Goal: Task Accomplishment & Management: Manage account settings

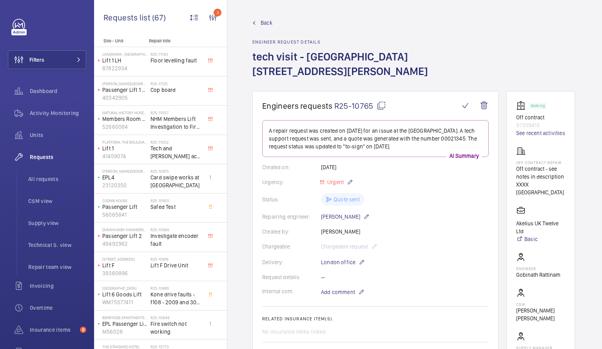
scroll to position [107, 0]
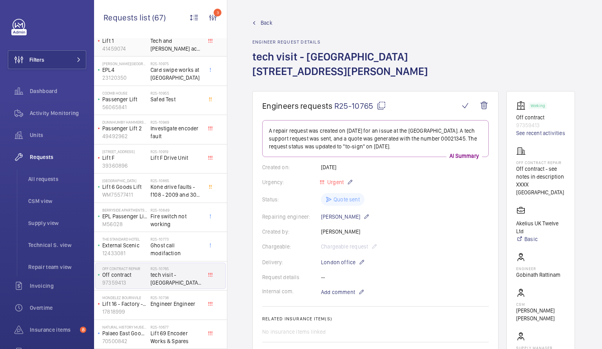
click at [153, 47] on span "Tech and [PERSON_NAME] acra 2 test tool" at bounding box center [177, 45] width 52 height 16
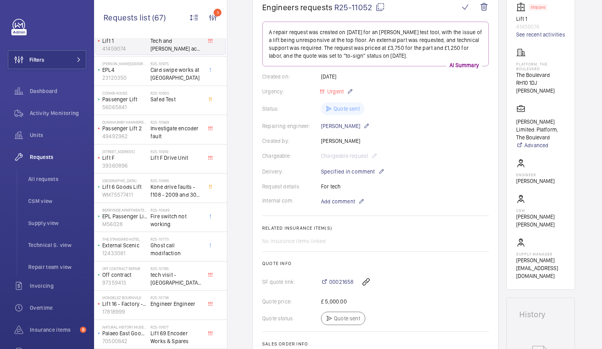
scroll to position [55, 0]
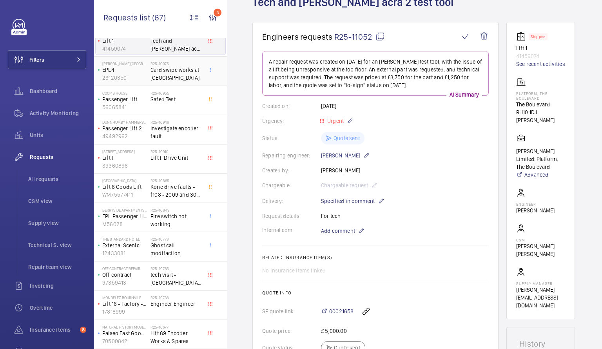
click at [176, 76] on span "Card swipe works at [GEOGRAPHIC_DATA]" at bounding box center [177, 74] width 52 height 16
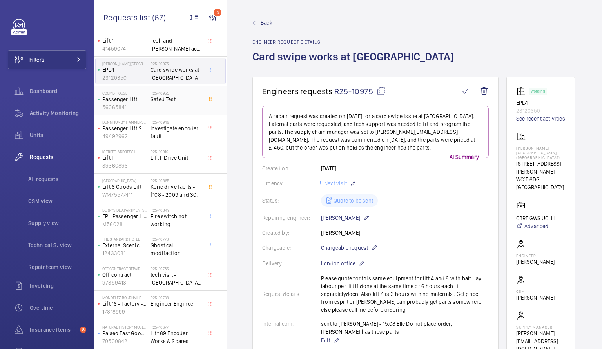
click at [176, 106] on div "R25-10955 Safed Test" at bounding box center [177, 102] width 52 height 23
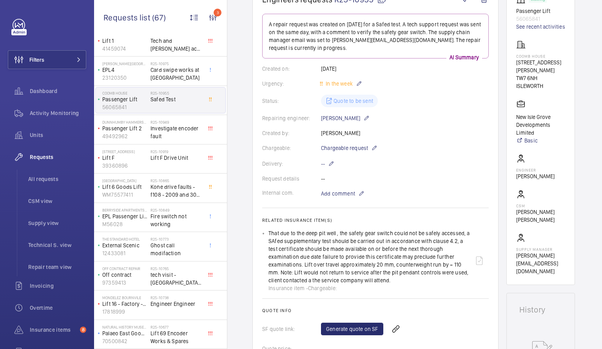
scroll to position [71, 0]
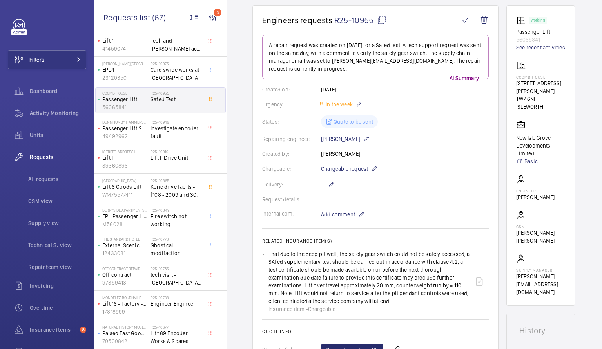
click at [379, 20] on mat-icon at bounding box center [381, 19] width 9 height 9
click at [173, 130] on span "Investigate encoder fault" at bounding box center [177, 132] width 52 height 16
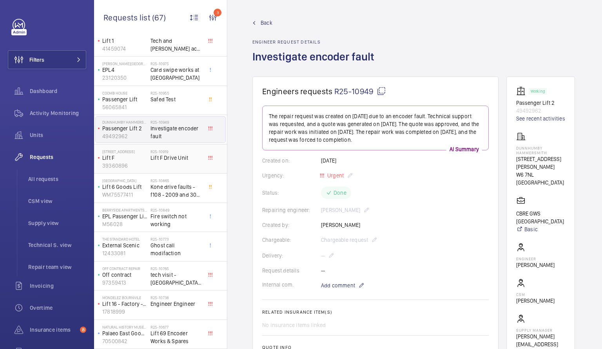
click at [145, 158] on p "Lift F" at bounding box center [124, 158] width 45 height 8
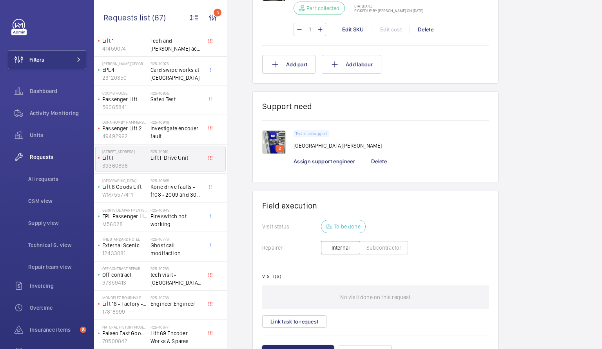
scroll to position [558, 0]
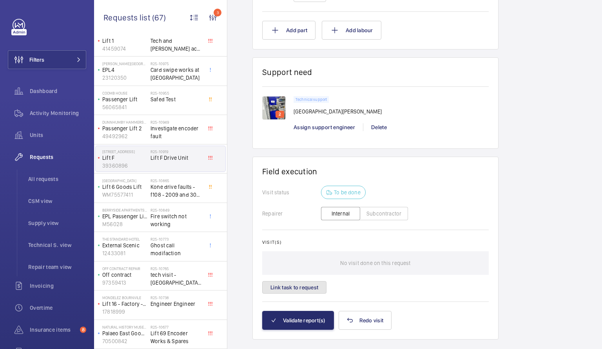
click at [302, 281] on button "Link task to request" at bounding box center [294, 287] width 64 height 13
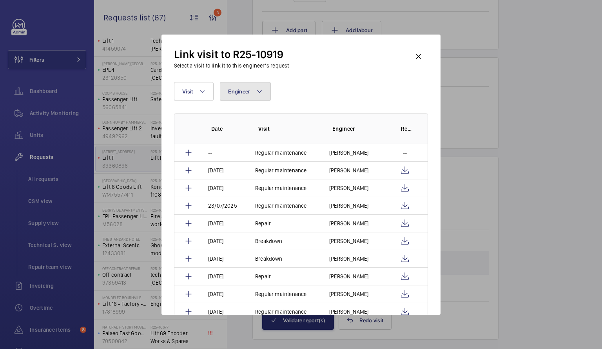
click at [256, 91] on mat-icon at bounding box center [259, 91] width 6 height 9
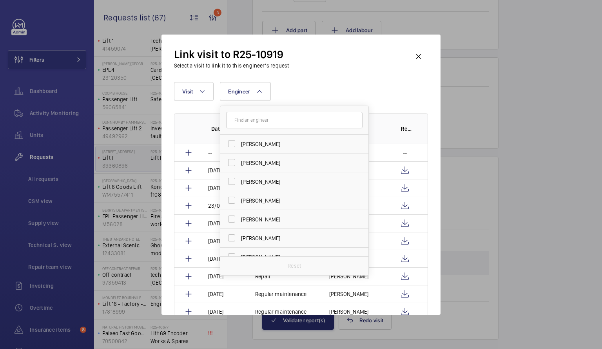
click at [260, 120] on input "text" at bounding box center [294, 120] width 136 height 16
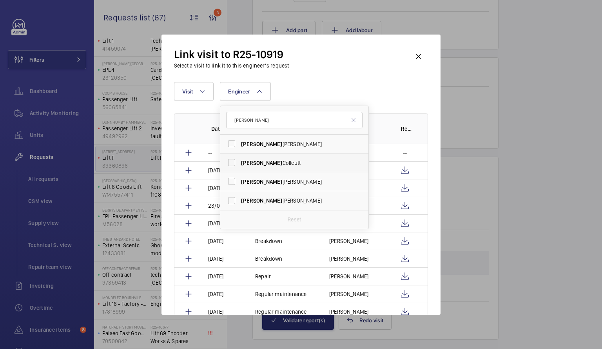
type input "[PERSON_NAME]"
click at [257, 167] on label "[PERSON_NAME]" at bounding box center [288, 162] width 136 height 19
click at [240, 167] on input "[PERSON_NAME]" at bounding box center [232, 163] width 16 height 16
checkbox input "true"
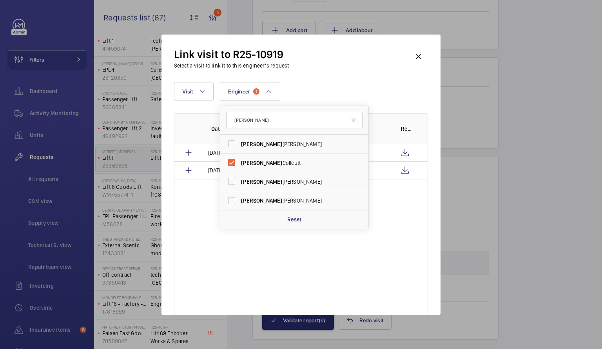
click at [342, 236] on div "Date Visit Engineer Report [DATE] Repair [PERSON_NAME] [DATE] Repair [PERSON_NA…" at bounding box center [301, 213] width 254 height 201
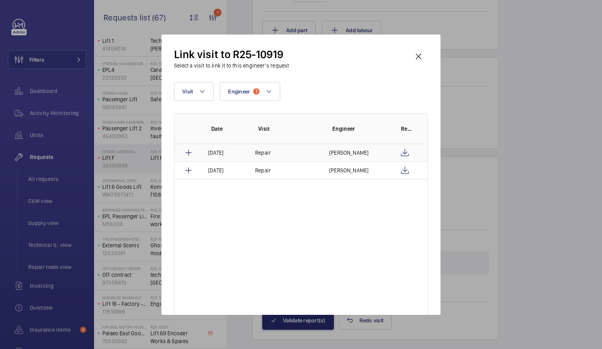
click at [281, 153] on td "Repair" at bounding box center [283, 152] width 74 height 17
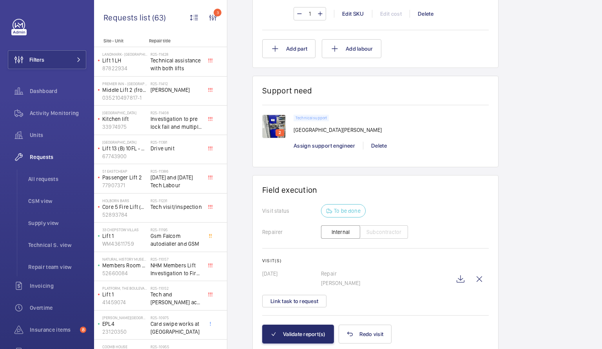
scroll to position [553, 0]
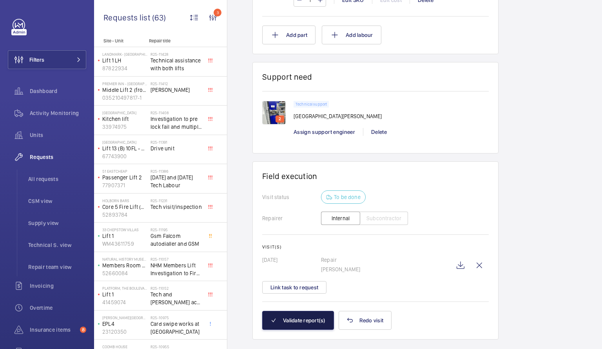
click at [301, 311] on button "Validate report(s)" at bounding box center [298, 320] width 72 height 19
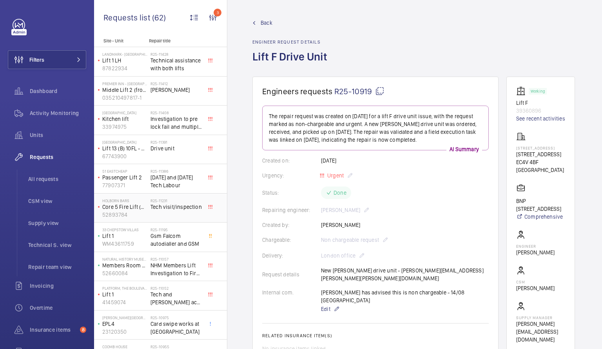
click at [155, 209] on span "Tech visit/inspection" at bounding box center [177, 207] width 52 height 8
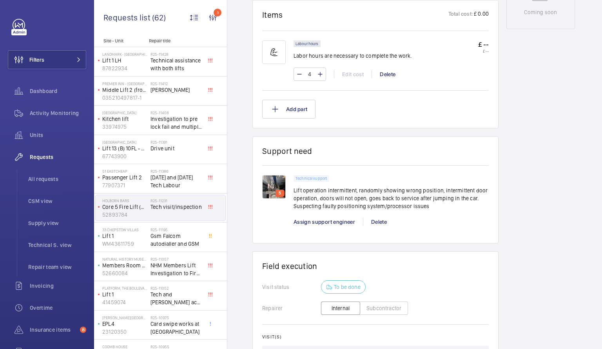
scroll to position [515, 0]
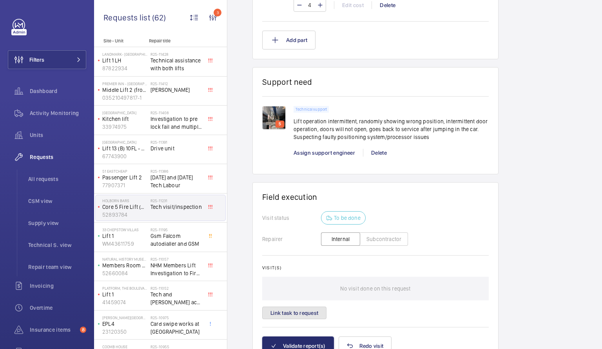
click at [280, 312] on button "Link task to request" at bounding box center [294, 312] width 64 height 13
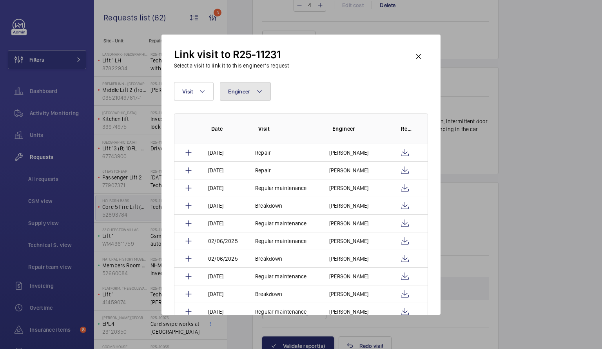
click at [260, 89] on mat-icon at bounding box center [259, 91] width 6 height 9
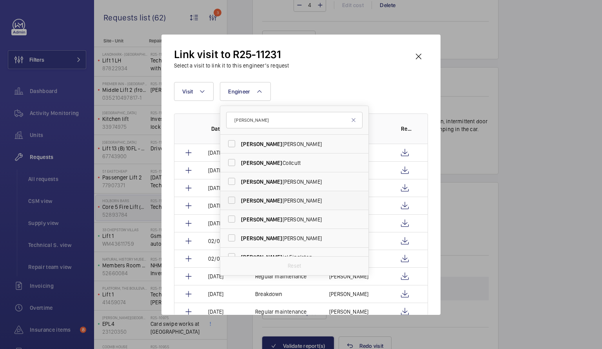
type input "[PERSON_NAME]"
click at [244, 199] on span "[PERSON_NAME]" at bounding box center [261, 200] width 41 height 6
click at [240, 199] on input "[PERSON_NAME]" at bounding box center [232, 200] width 16 height 16
checkbox input "true"
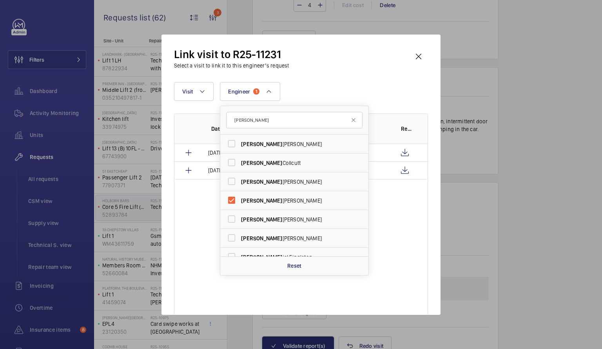
click at [405, 218] on div "Date Visit Engineer Report [DATE] Repair [PERSON_NAME] [DATE] Repair [PERSON_NA…" at bounding box center [301, 213] width 254 height 201
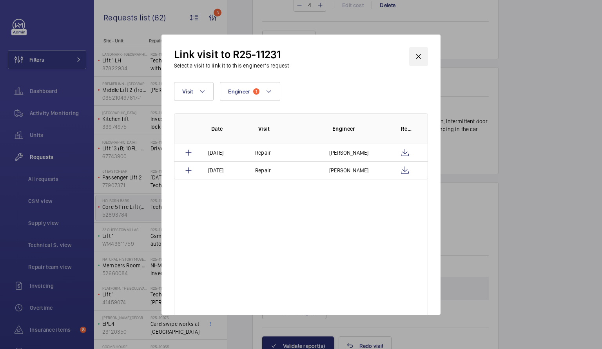
click at [421, 56] on wm-front-icon-button at bounding box center [418, 56] width 19 height 19
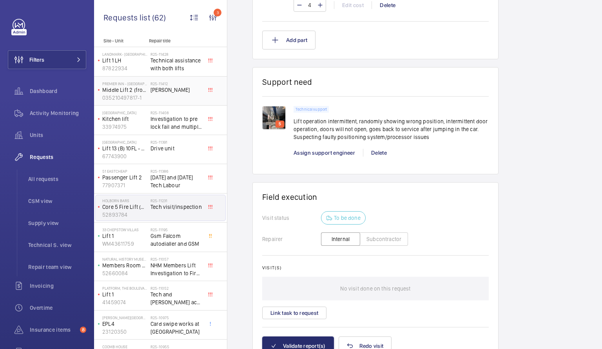
click at [171, 88] on span "[PERSON_NAME]" at bounding box center [177, 90] width 52 height 8
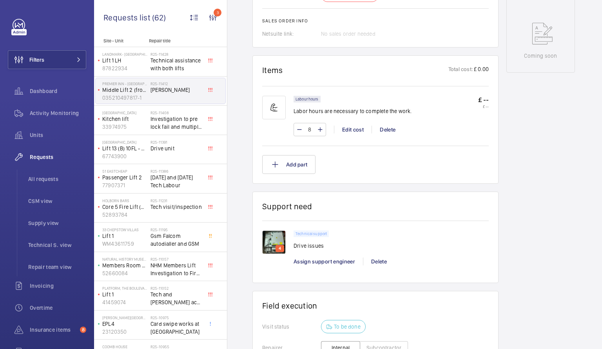
scroll to position [408, 0]
click at [277, 236] on img at bounding box center [274, 241] width 24 height 24
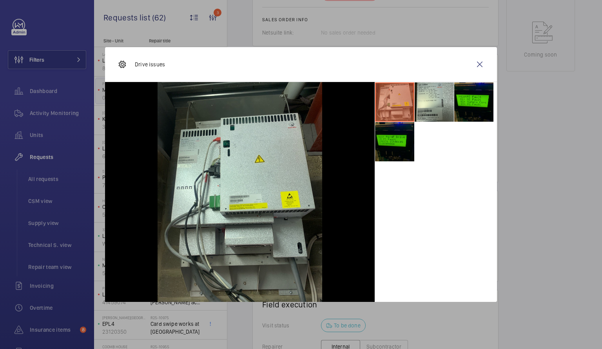
click at [401, 148] on li at bounding box center [394, 141] width 39 height 39
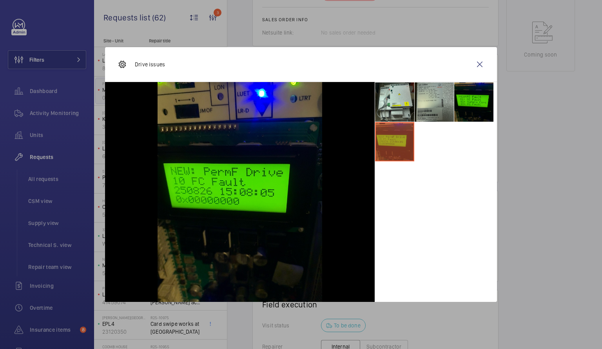
click at [435, 113] on li at bounding box center [434, 101] width 39 height 39
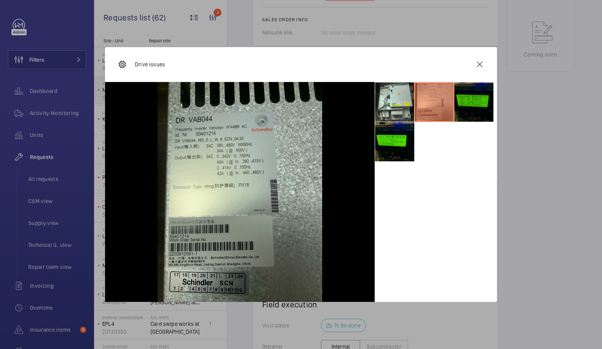
click at [467, 108] on li at bounding box center [474, 101] width 39 height 39
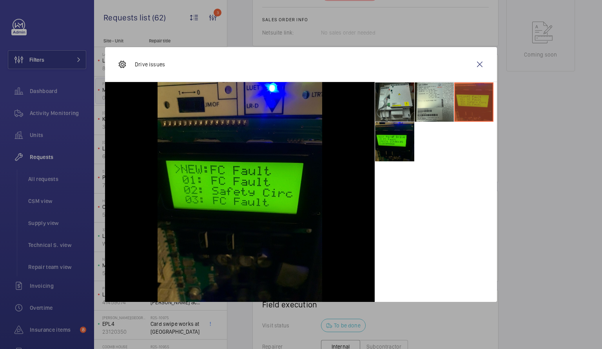
click at [406, 108] on li at bounding box center [394, 101] width 39 height 39
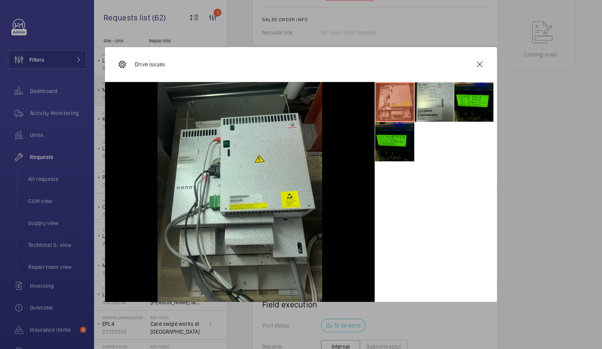
click at [395, 153] on li at bounding box center [394, 141] width 39 height 39
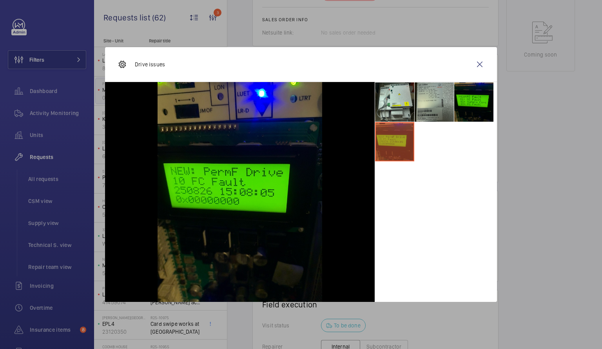
click at [431, 105] on li at bounding box center [434, 101] width 39 height 39
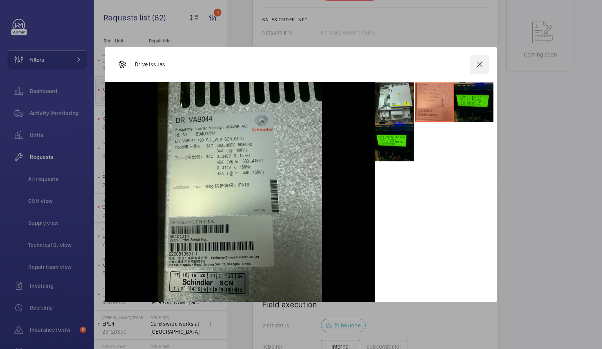
click at [481, 64] on wm-front-icon-button at bounding box center [480, 64] width 19 height 19
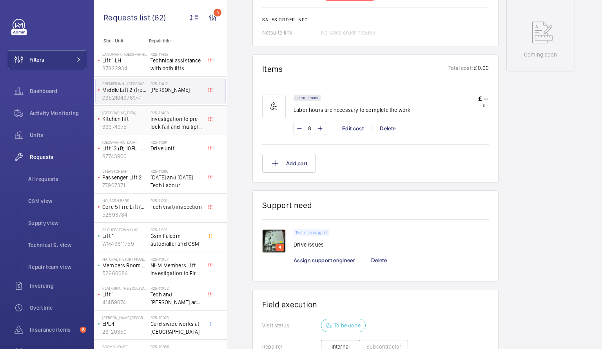
click at [170, 125] on span "Investigation to pre lock fail and multiple lift fails" at bounding box center [177, 123] width 52 height 16
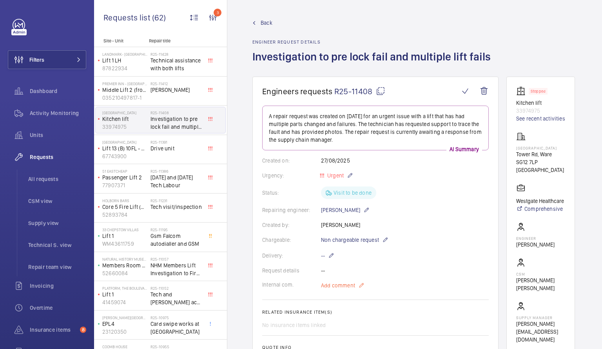
click at [341, 287] on span "Add comment" at bounding box center [338, 285] width 34 height 8
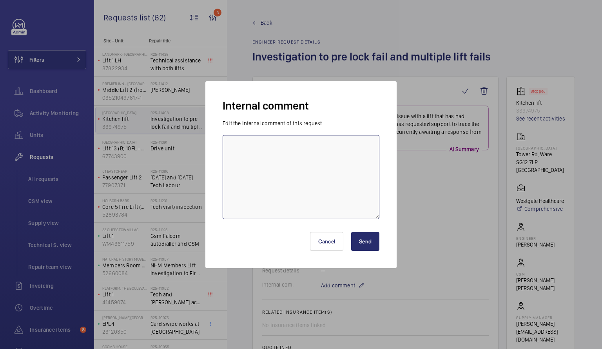
click at [259, 156] on textarea at bounding box center [301, 177] width 157 height 84
type textarea "Dont believe he spoke to technician from site so this needs to be followed up b…"
click at [363, 240] on button "Send" at bounding box center [365, 241] width 28 height 19
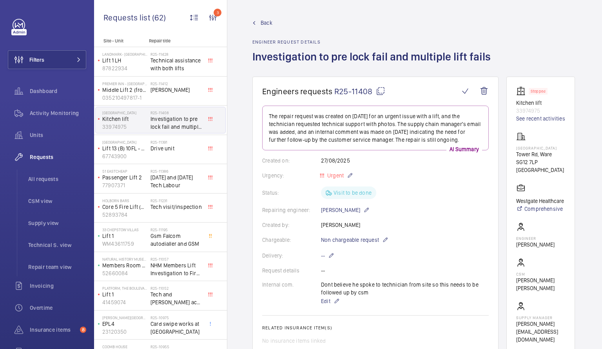
click at [380, 91] on mat-icon at bounding box center [380, 90] width 9 height 9
type textarea "R25-11408"
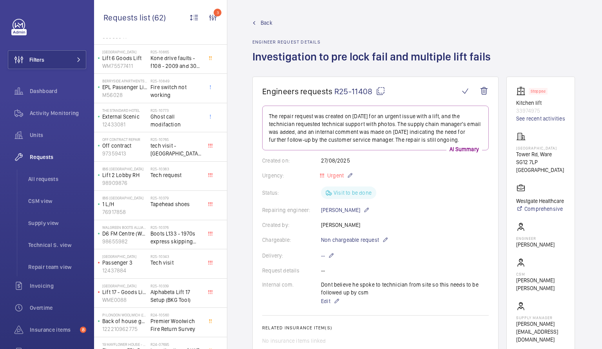
scroll to position [341, 0]
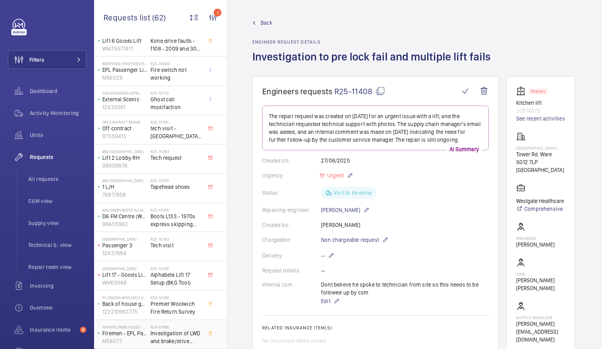
click at [177, 329] on span "Investigation of LWD and brake/drive adjustment." at bounding box center [177, 337] width 52 height 16
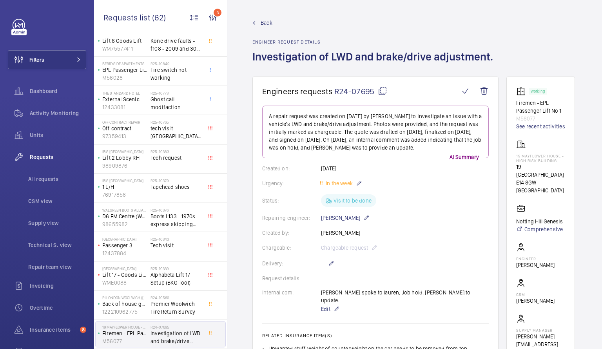
click at [454, 29] on div "Back Engineer request details Investigation of LWD and brake/drive adjustment." at bounding box center [376, 48] width 246 height 58
click at [258, 24] on link "Back" at bounding box center [376, 23] width 246 height 8
click at [162, 252] on div "R25-10343 Tech visit" at bounding box center [177, 247] width 52 height 23
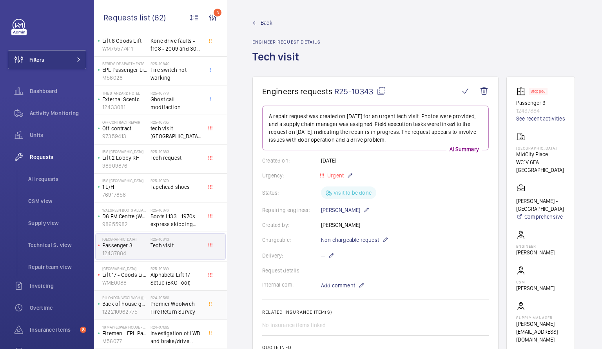
click at [156, 302] on span "Premier Woolwich Fire Return Survey" at bounding box center [177, 308] width 52 height 16
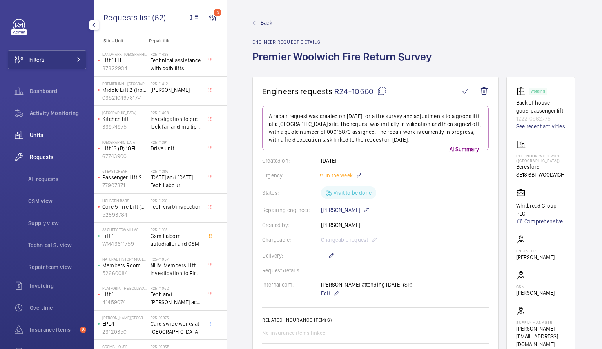
click at [45, 139] on div "Units" at bounding box center [47, 134] width 78 height 19
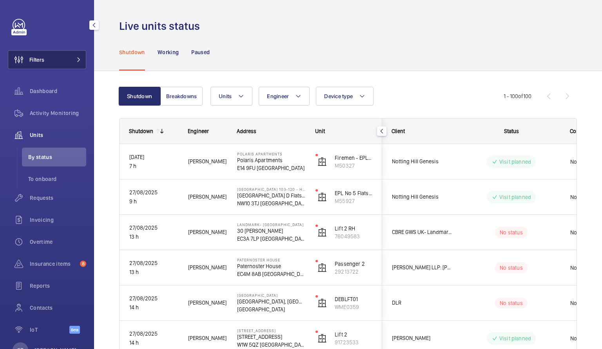
click at [56, 55] on button "Filters" at bounding box center [47, 59] width 78 height 19
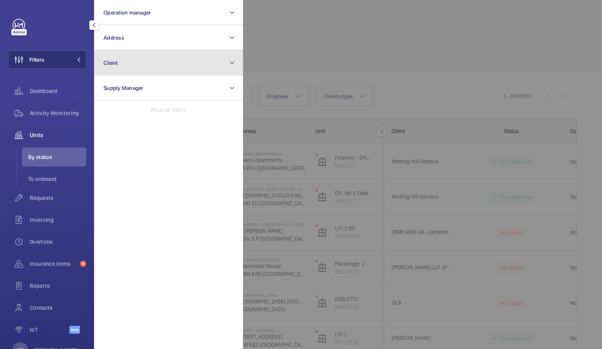
click at [175, 65] on button "Client" at bounding box center [168, 62] width 149 height 25
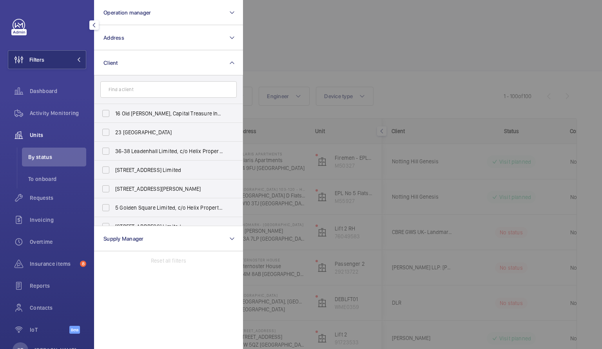
click at [167, 95] on input "text" at bounding box center [168, 89] width 136 height 16
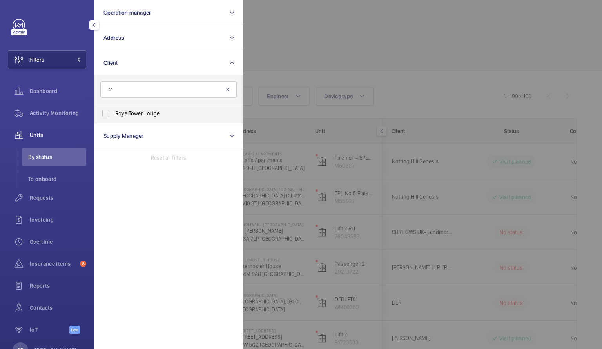
type input "t"
type input "met"
click at [194, 115] on span "Met" at bounding box center [198, 113] width 9 height 6
click at [114, 115] on input "CBRE GWS - London Met Uni" at bounding box center [106, 113] width 16 height 16
checkbox input "true"
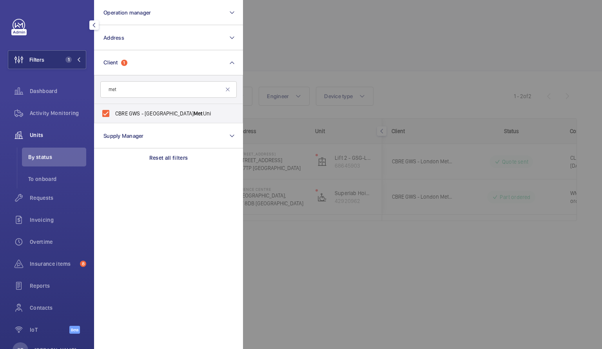
click at [425, 32] on div at bounding box center [544, 174] width 602 height 349
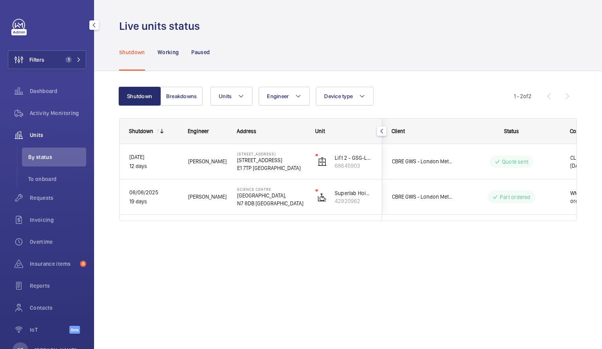
click at [425, 32] on div "Live units status" at bounding box center [348, 26] width 458 height 15
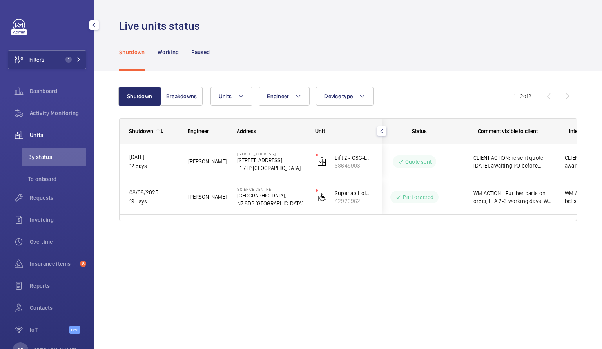
scroll to position [0, 102]
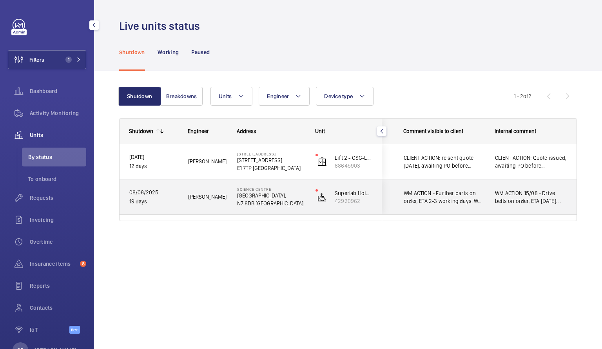
click at [142, 198] on p "19 days" at bounding box center [153, 201] width 49 height 9
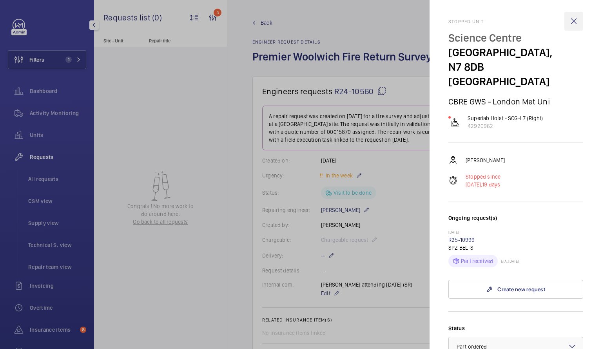
click at [567, 21] on wm-front-icon-button at bounding box center [574, 21] width 19 height 19
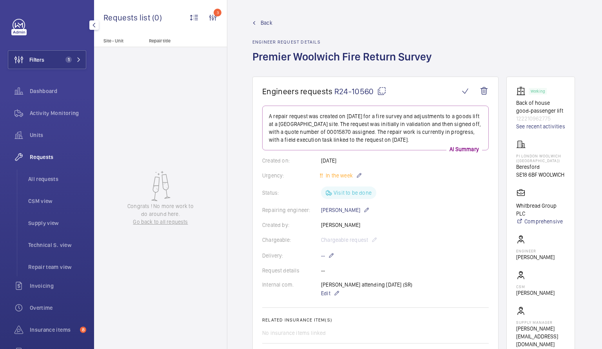
click at [90, 25] on mat-icon "button" at bounding box center [93, 25] width 9 height 6
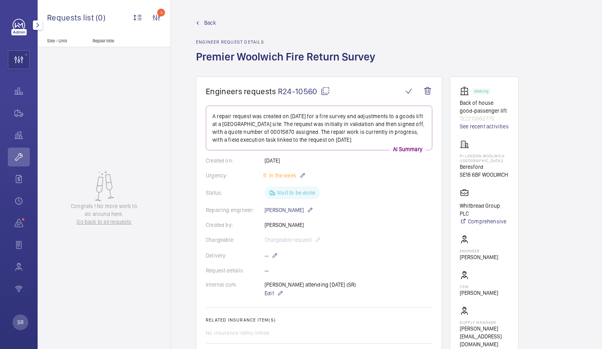
click at [36, 25] on mat-icon "button" at bounding box center [37, 25] width 9 height 6
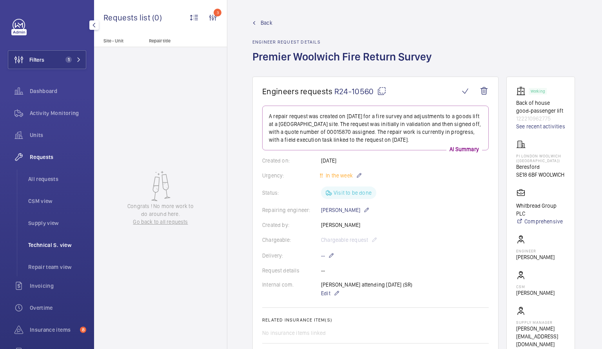
click at [55, 246] on span "Technical S. view" at bounding box center [57, 245] width 58 height 8
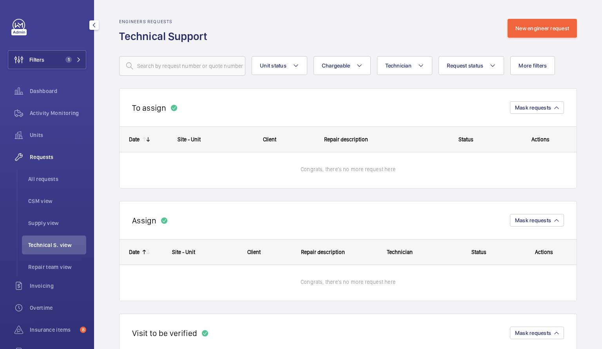
click at [54, 249] on li "Technical S. view" at bounding box center [54, 244] width 64 height 19
click at [70, 62] on span "1" at bounding box center [71, 59] width 19 height 6
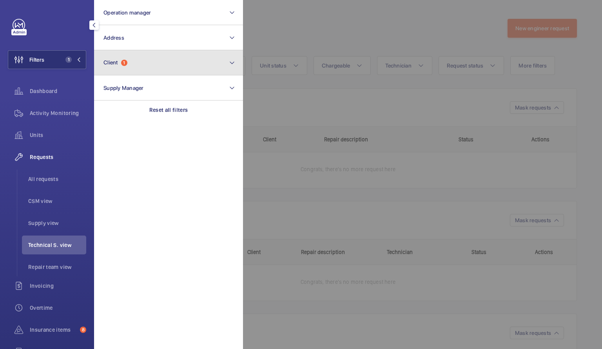
click at [175, 69] on button "Client 1" at bounding box center [168, 62] width 149 height 25
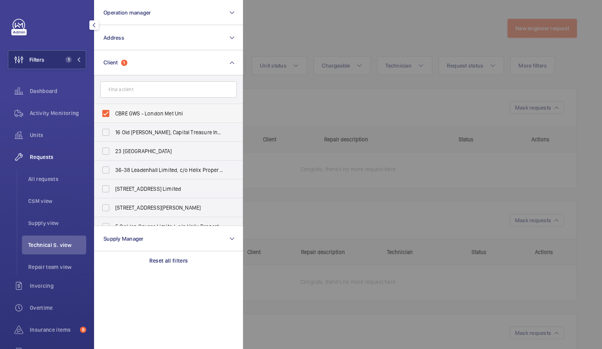
click at [104, 113] on label "CBRE GWS - London Met Uni" at bounding box center [163, 113] width 136 height 19
click at [104, 113] on input "CBRE GWS - London Met Uni" at bounding box center [106, 113] width 16 height 16
checkbox input "false"
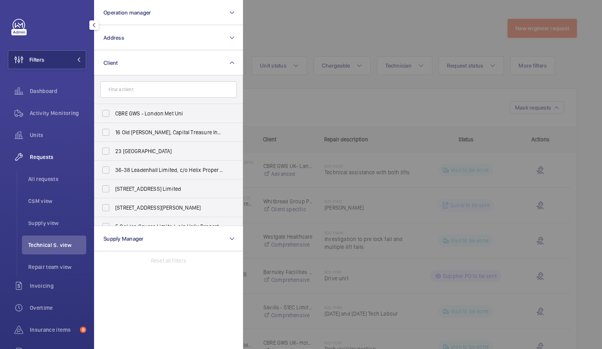
click at [60, 240] on li "Technical S. view" at bounding box center [54, 244] width 64 height 19
click at [298, 100] on div at bounding box center [544, 174] width 602 height 349
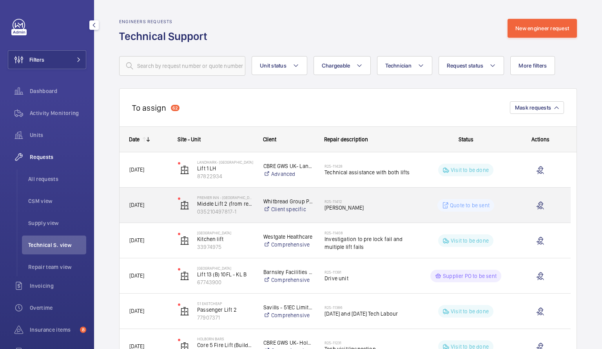
click at [357, 195] on div "R25-11412 [PERSON_NAME]" at bounding box center [368, 205] width 87 height 23
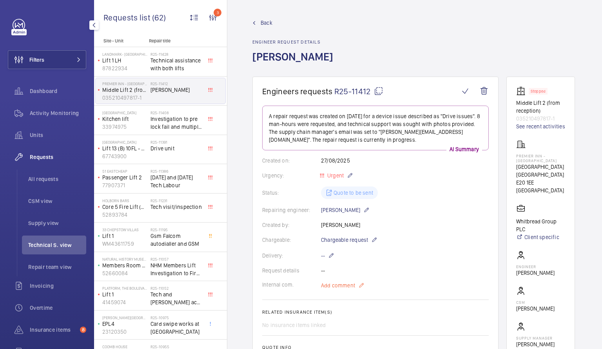
click at [331, 284] on span "Add comment" at bounding box center [338, 285] width 34 height 8
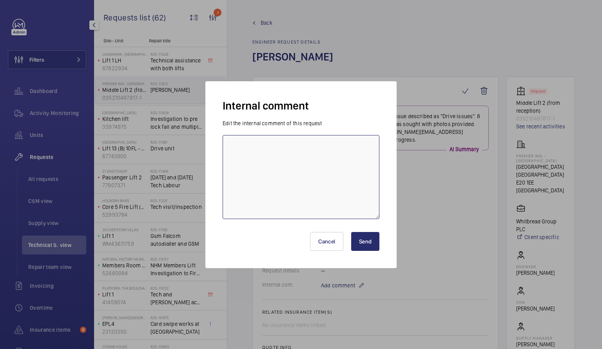
click at [291, 170] on textarea at bounding box center [301, 177] width 157 height 84
type textarea "Dont believe a technician was contacted from site so CSM to follow up"
click at [365, 246] on button "Send" at bounding box center [365, 241] width 28 height 19
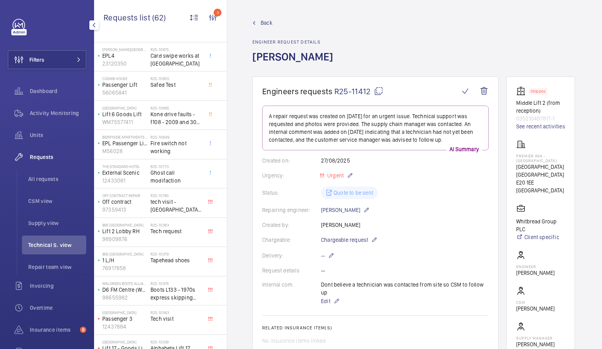
scroll to position [283, 0]
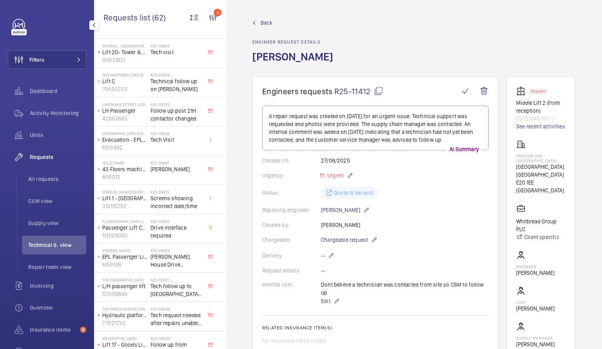
scroll to position [867, 0]
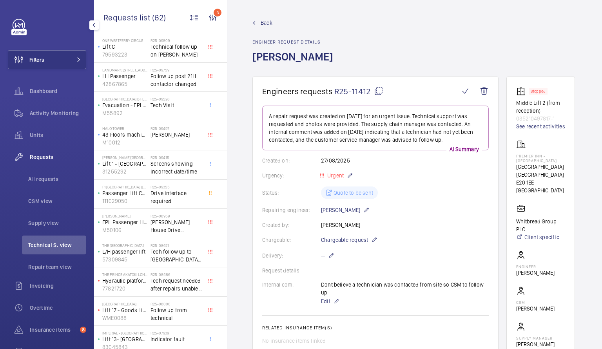
scroll to position [1384, 0]
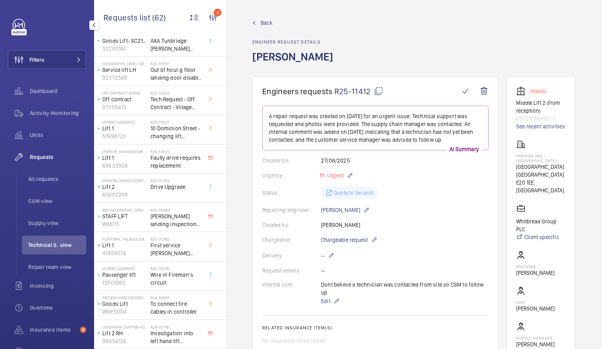
scroll to position [1510, 0]
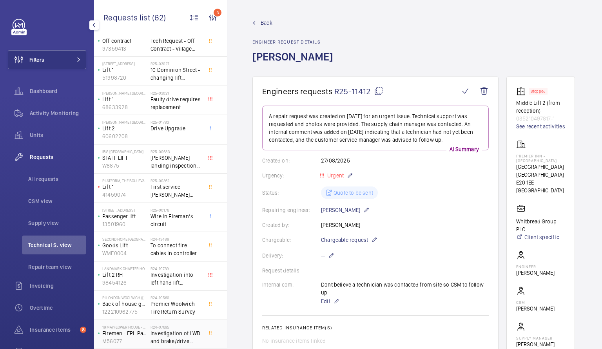
click at [165, 337] on span "Investigation of LWD and brake/drive adjustment." at bounding box center [177, 337] width 52 height 16
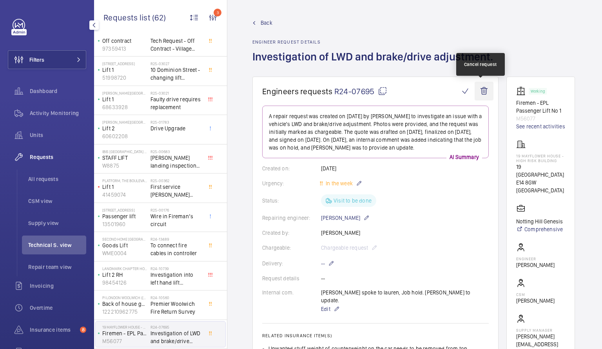
click at [482, 90] on wm-front-icon-button at bounding box center [484, 91] width 19 height 19
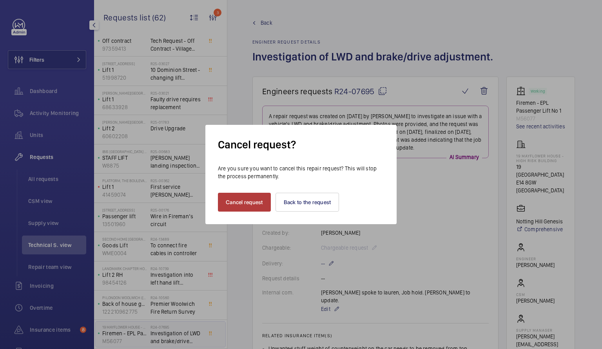
click at [253, 198] on button "Cancel request" at bounding box center [244, 202] width 53 height 19
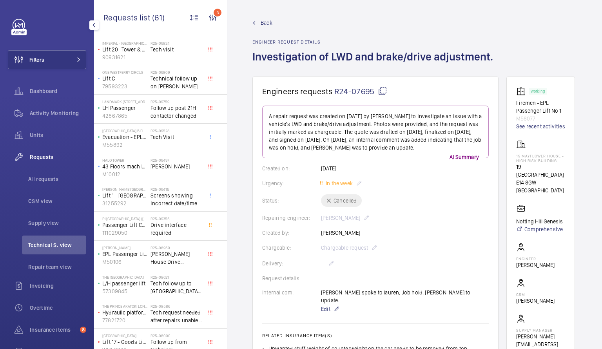
scroll to position [867, 0]
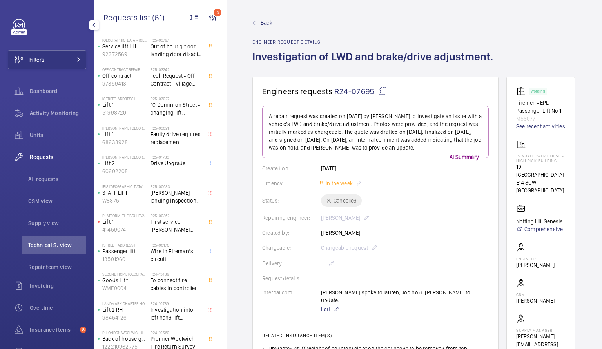
scroll to position [1481, 0]
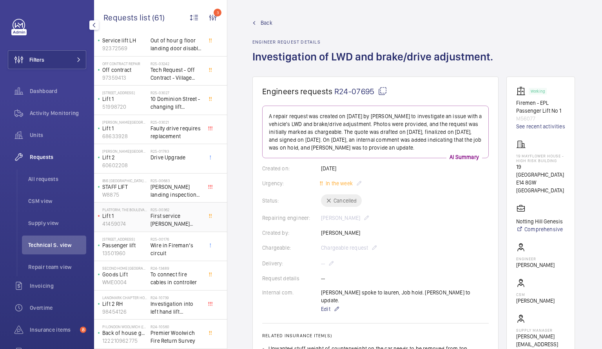
click at [150, 222] on div "Platform, The Boulevard Lift 1 41459074" at bounding box center [123, 217] width 55 height 26
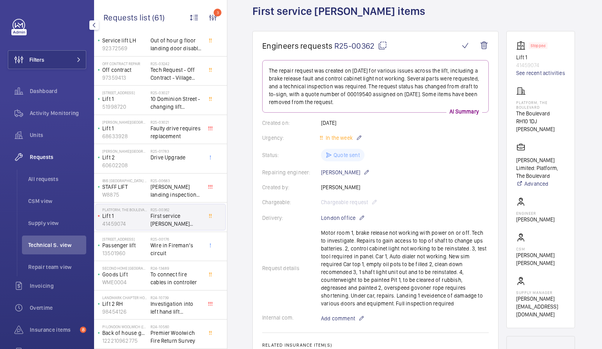
scroll to position [37, 0]
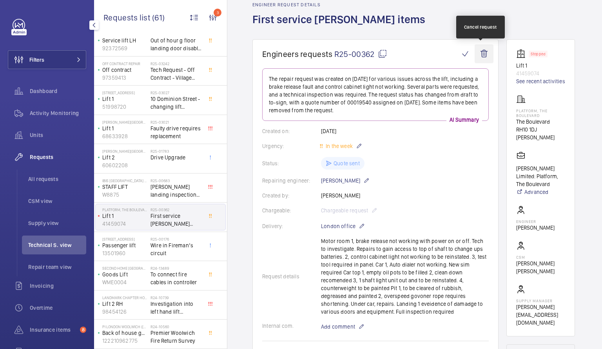
click at [478, 56] on wm-front-icon-button at bounding box center [484, 53] width 19 height 19
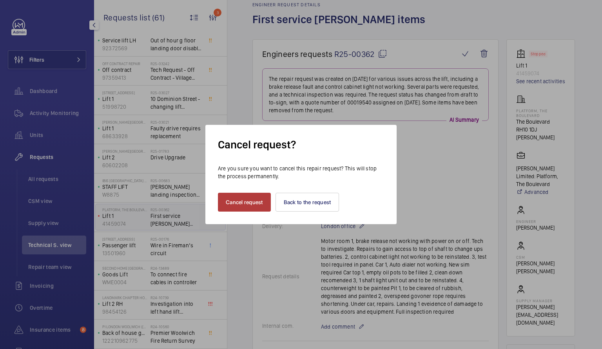
click at [242, 200] on button "Cancel request" at bounding box center [244, 202] width 53 height 19
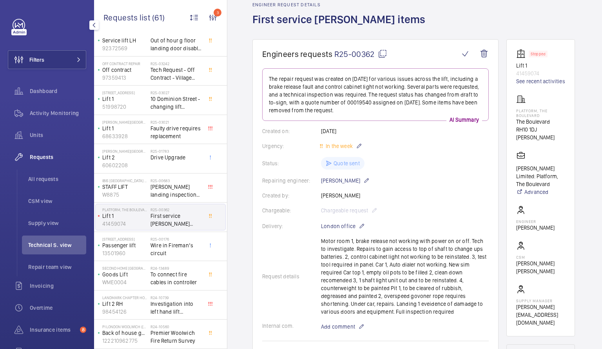
scroll to position [0, 0]
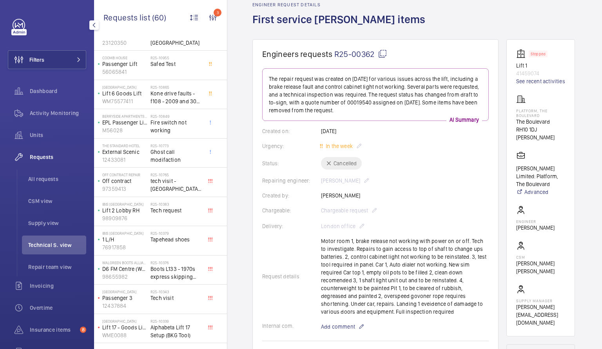
scroll to position [289, 0]
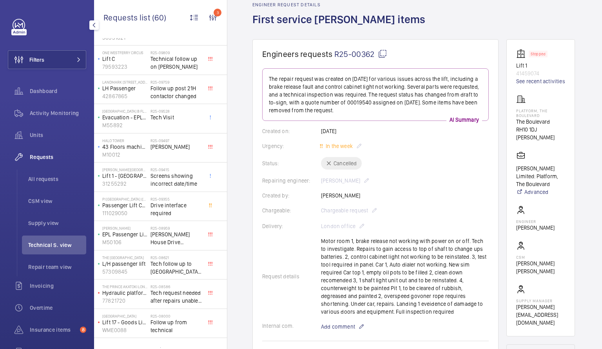
scroll to position [882, 0]
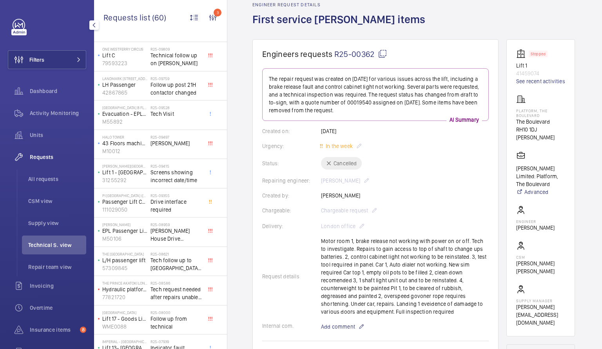
scroll to position [917, 0]
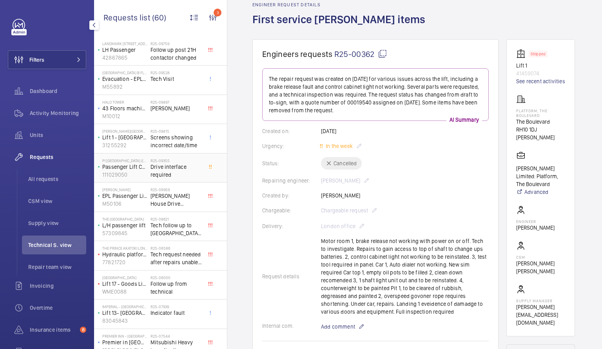
click at [174, 166] on span "Drive interface required" at bounding box center [177, 171] width 52 height 16
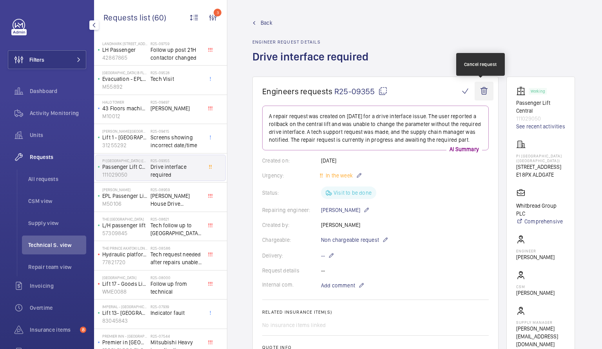
click at [478, 89] on wm-front-icon-button at bounding box center [484, 91] width 19 height 19
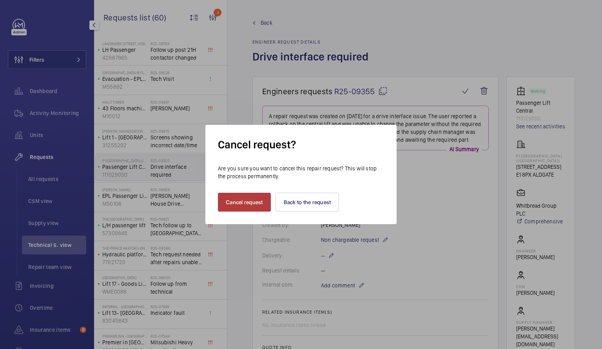
click at [255, 206] on button "Cancel request" at bounding box center [244, 202] width 53 height 19
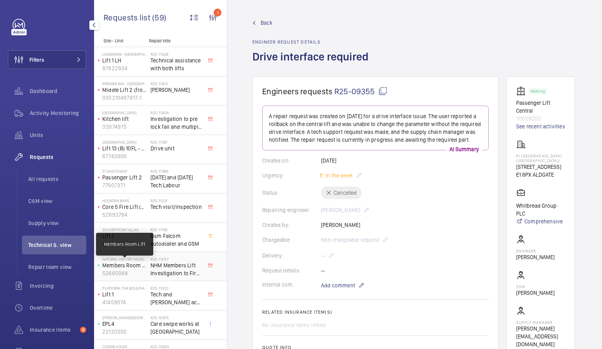
click at [137, 265] on p "Members Room Lift" at bounding box center [124, 265] width 45 height 8
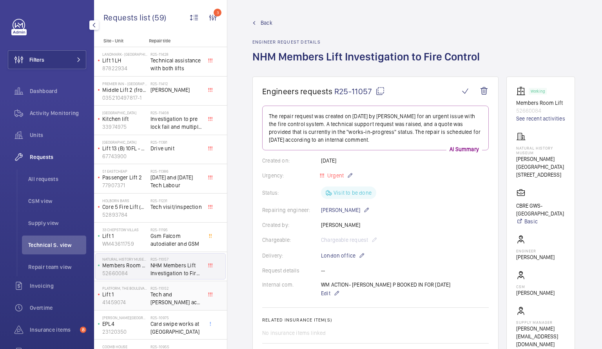
click at [164, 291] on span "Tech and [PERSON_NAME] acra 2 test tool" at bounding box center [177, 298] width 52 height 16
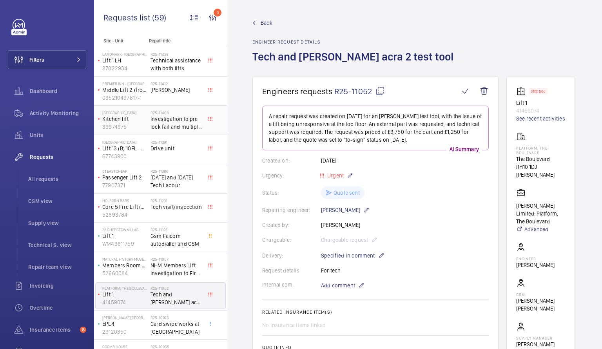
click at [171, 117] on span "Investigation to pre lock fail and multiple lift fails" at bounding box center [177, 123] width 52 height 16
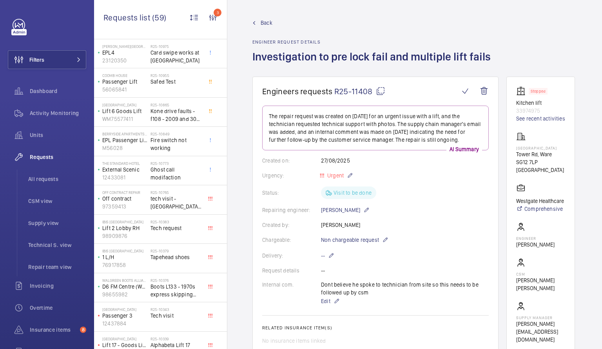
scroll to position [275, 0]
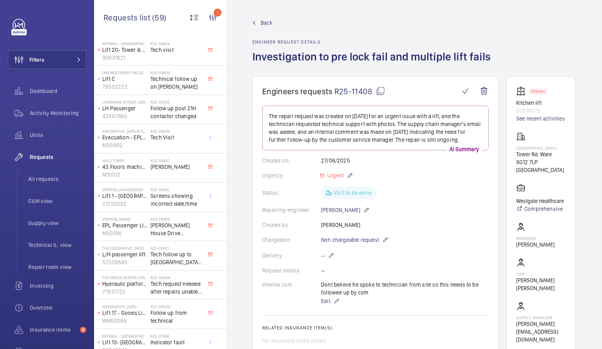
scroll to position [863, 0]
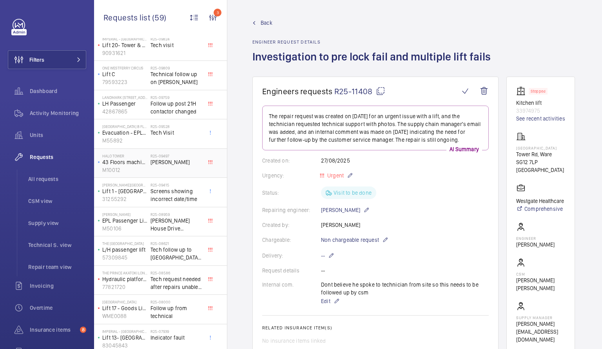
click at [142, 167] on p "M10012" at bounding box center [124, 170] width 45 height 8
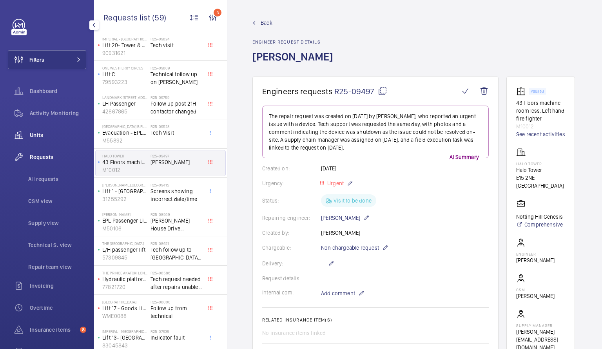
click at [41, 136] on span "Units" at bounding box center [58, 135] width 56 height 8
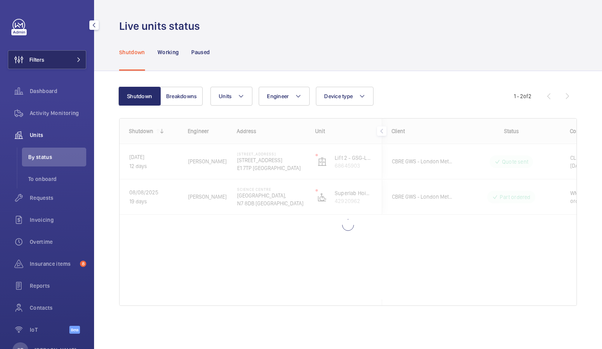
click at [66, 57] on button "Filters" at bounding box center [47, 59] width 78 height 19
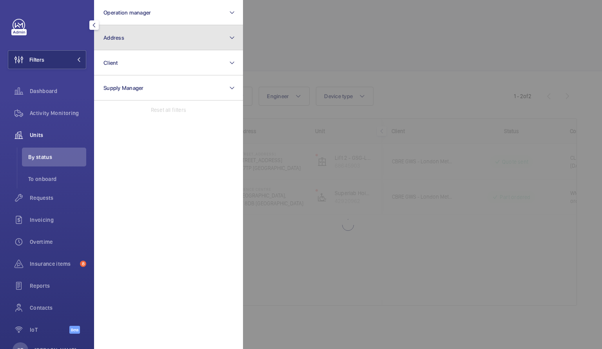
click at [173, 44] on button "Address" at bounding box center [168, 37] width 149 height 25
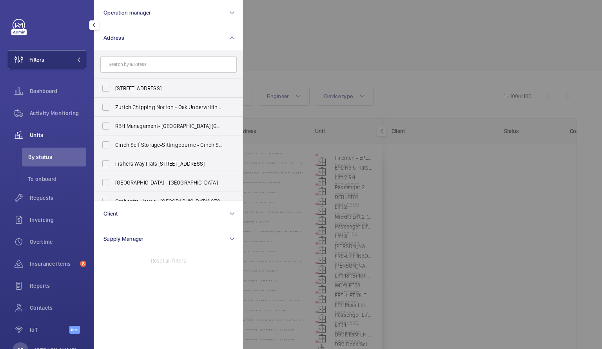
click at [196, 64] on input "text" at bounding box center [168, 64] width 136 height 16
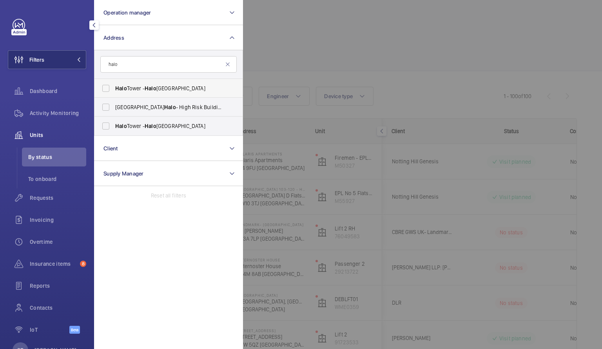
type input "halo"
click at [144, 87] on span "[GEOGRAPHIC_DATA] - [GEOGRAPHIC_DATA]" at bounding box center [169, 88] width 108 height 8
click at [114, 87] on input "[GEOGRAPHIC_DATA] - [GEOGRAPHIC_DATA]" at bounding box center [106, 88] width 16 height 16
checkbox input "true"
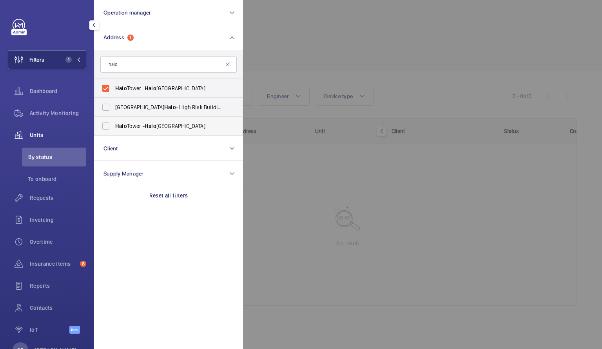
click at [107, 127] on label "[GEOGRAPHIC_DATA] - [GEOGRAPHIC_DATA]" at bounding box center [163, 125] width 136 height 19
click at [107, 127] on input "[GEOGRAPHIC_DATA] - [GEOGRAPHIC_DATA]" at bounding box center [106, 126] width 16 height 16
checkbox input "true"
click at [284, 51] on div at bounding box center [544, 174] width 602 height 349
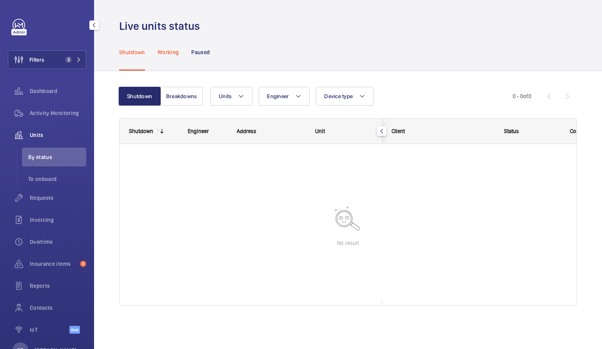
click at [171, 53] on p "Working" at bounding box center [168, 52] width 21 height 8
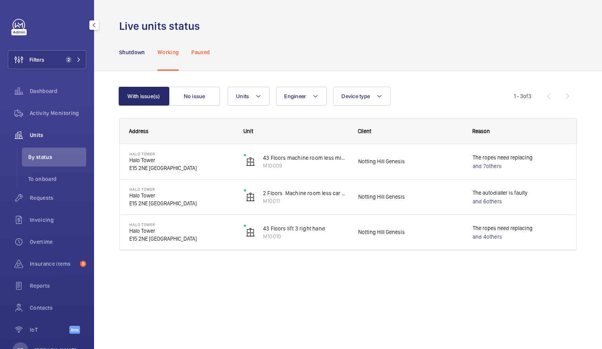
click at [206, 51] on p "Paused" at bounding box center [200, 52] width 18 height 8
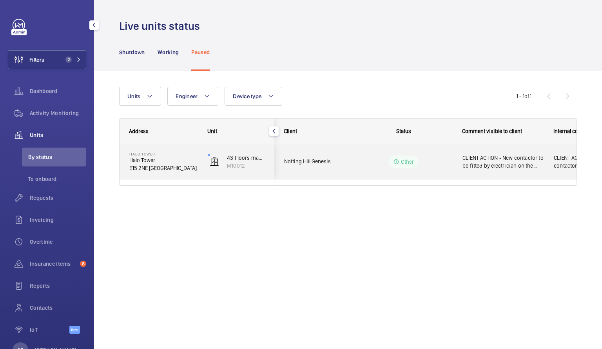
click at [449, 161] on wm-front-pills-cell "Other" at bounding box center [404, 161] width 98 height 13
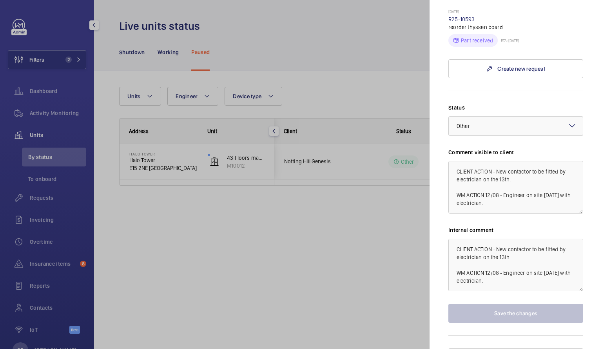
scroll to position [428, 0]
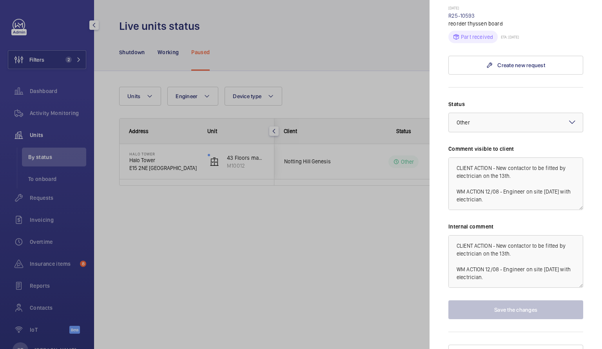
click at [350, 289] on div at bounding box center [301, 174] width 602 height 349
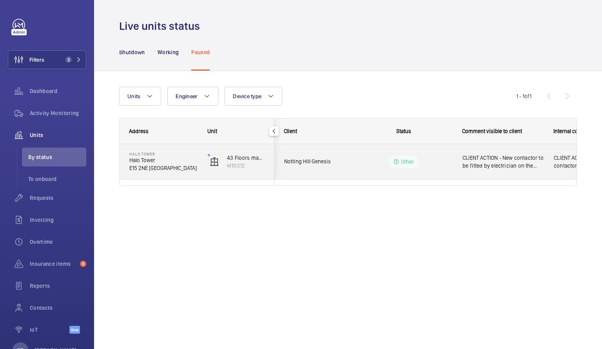
click at [483, 156] on span "CLIENT ACTION - New contactor to be fitted by electrician on the 13th. WM ACTIO…" at bounding box center [503, 162] width 81 height 16
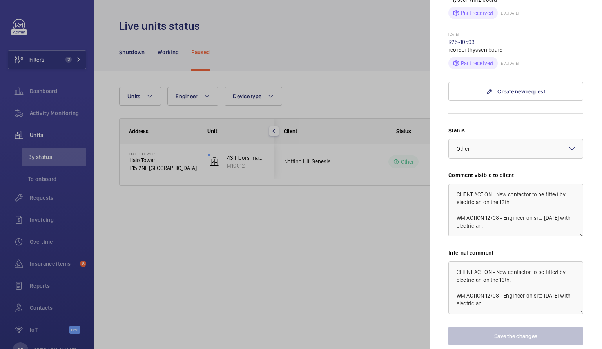
click at [291, 229] on div at bounding box center [301, 174] width 602 height 349
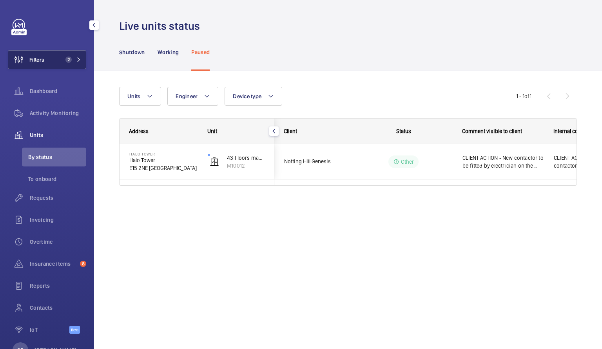
click at [76, 57] on mat-icon at bounding box center [78, 59] width 5 height 5
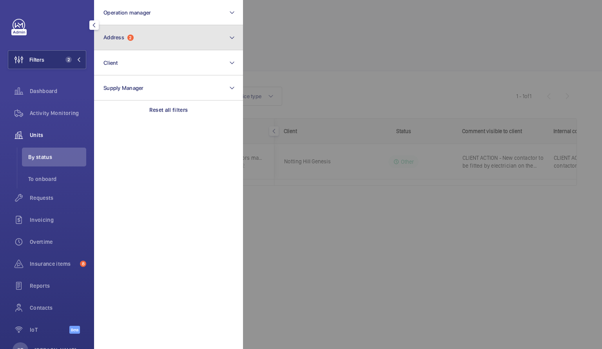
click at [142, 33] on button "Address 2" at bounding box center [168, 37] width 149 height 25
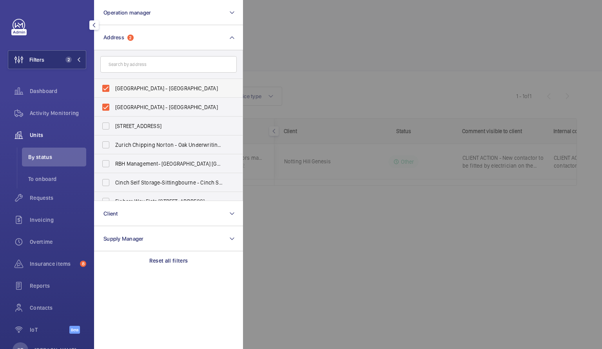
click at [107, 87] on label "[GEOGRAPHIC_DATA] - [GEOGRAPHIC_DATA]" at bounding box center [163, 88] width 136 height 19
click at [107, 87] on input "[GEOGRAPHIC_DATA] - [GEOGRAPHIC_DATA]" at bounding box center [106, 88] width 16 height 16
checkbox input "false"
click at [108, 104] on label "[GEOGRAPHIC_DATA] - [GEOGRAPHIC_DATA]" at bounding box center [163, 107] width 136 height 19
click at [108, 104] on input "[GEOGRAPHIC_DATA] - [GEOGRAPHIC_DATA]" at bounding box center [106, 107] width 16 height 16
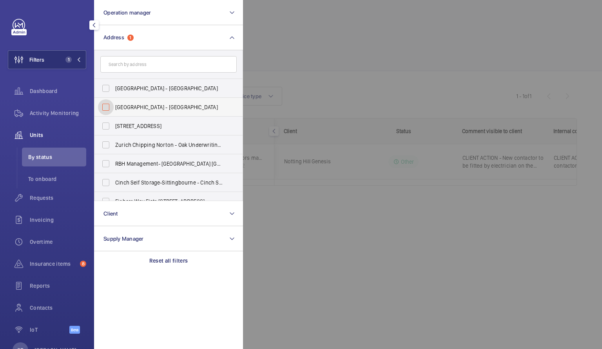
checkbox input "false"
click at [439, 38] on div at bounding box center [544, 174] width 602 height 349
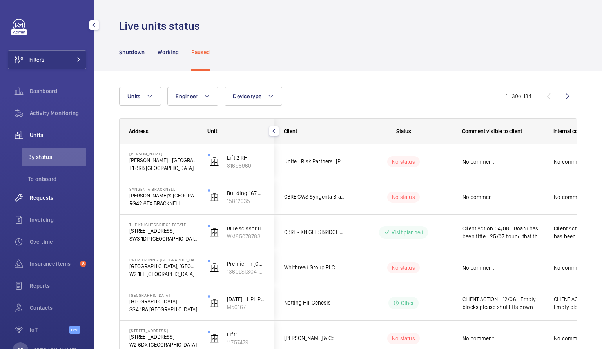
click at [44, 199] on span "Requests" at bounding box center [58, 198] width 56 height 8
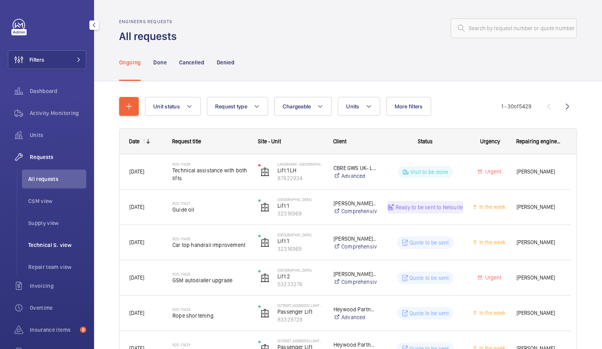
click at [46, 242] on span "Technical S. view" at bounding box center [57, 245] width 58 height 8
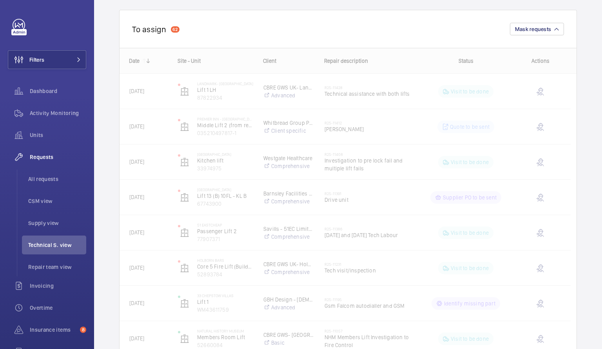
scroll to position [93, 0]
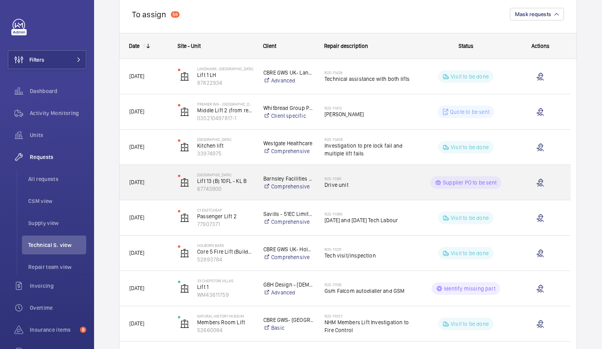
click at [365, 190] on div "R25-[STREET_ADDRESS]" at bounding box center [368, 182] width 87 height 23
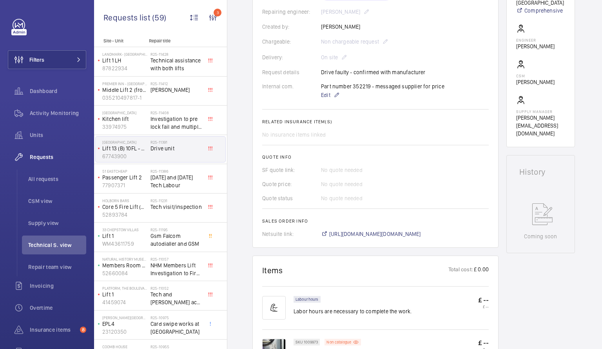
scroll to position [341, 0]
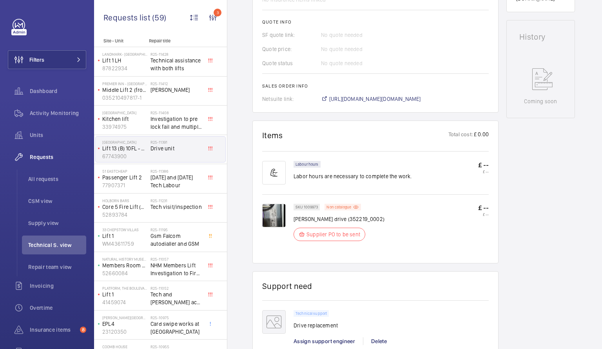
click at [266, 213] on img at bounding box center [274, 216] width 24 height 24
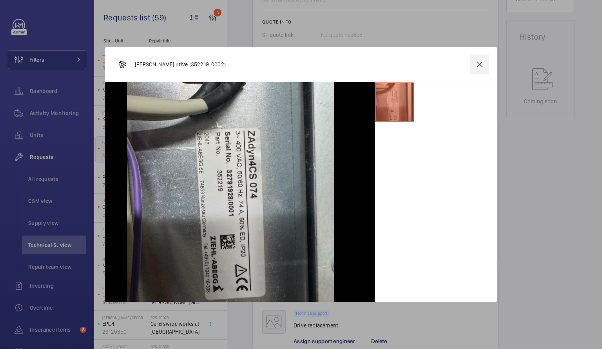
click at [478, 67] on wm-front-icon-button at bounding box center [480, 64] width 19 height 19
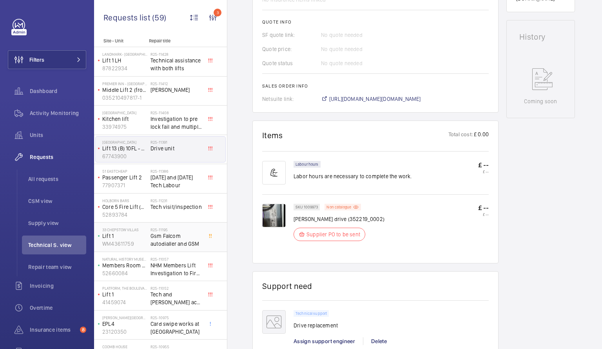
click at [161, 233] on span "Gsm Falcom autodialler and GSM" at bounding box center [177, 240] width 52 height 16
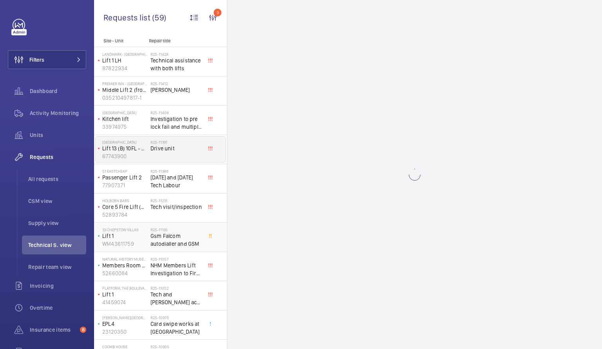
click at [132, 233] on p "Lift 1" at bounding box center [124, 236] width 45 height 8
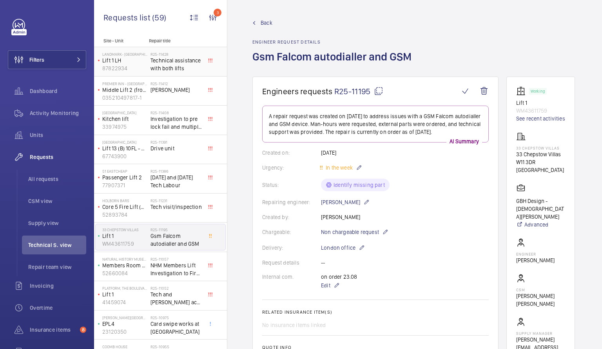
click at [155, 59] on span "Technical assistance with both lifts" at bounding box center [177, 64] width 52 height 16
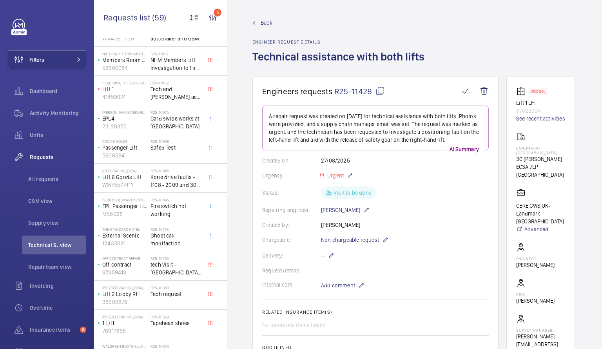
scroll to position [283, 0]
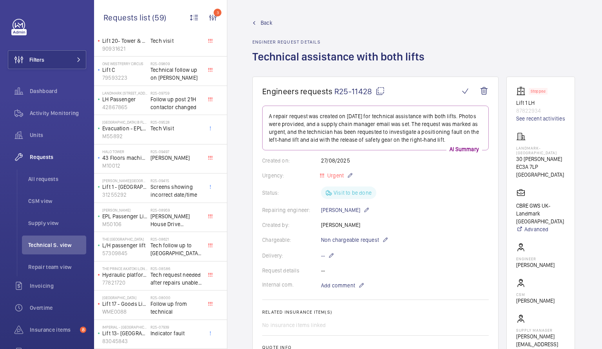
scroll to position [873, 0]
